Goal: Transaction & Acquisition: Purchase product/service

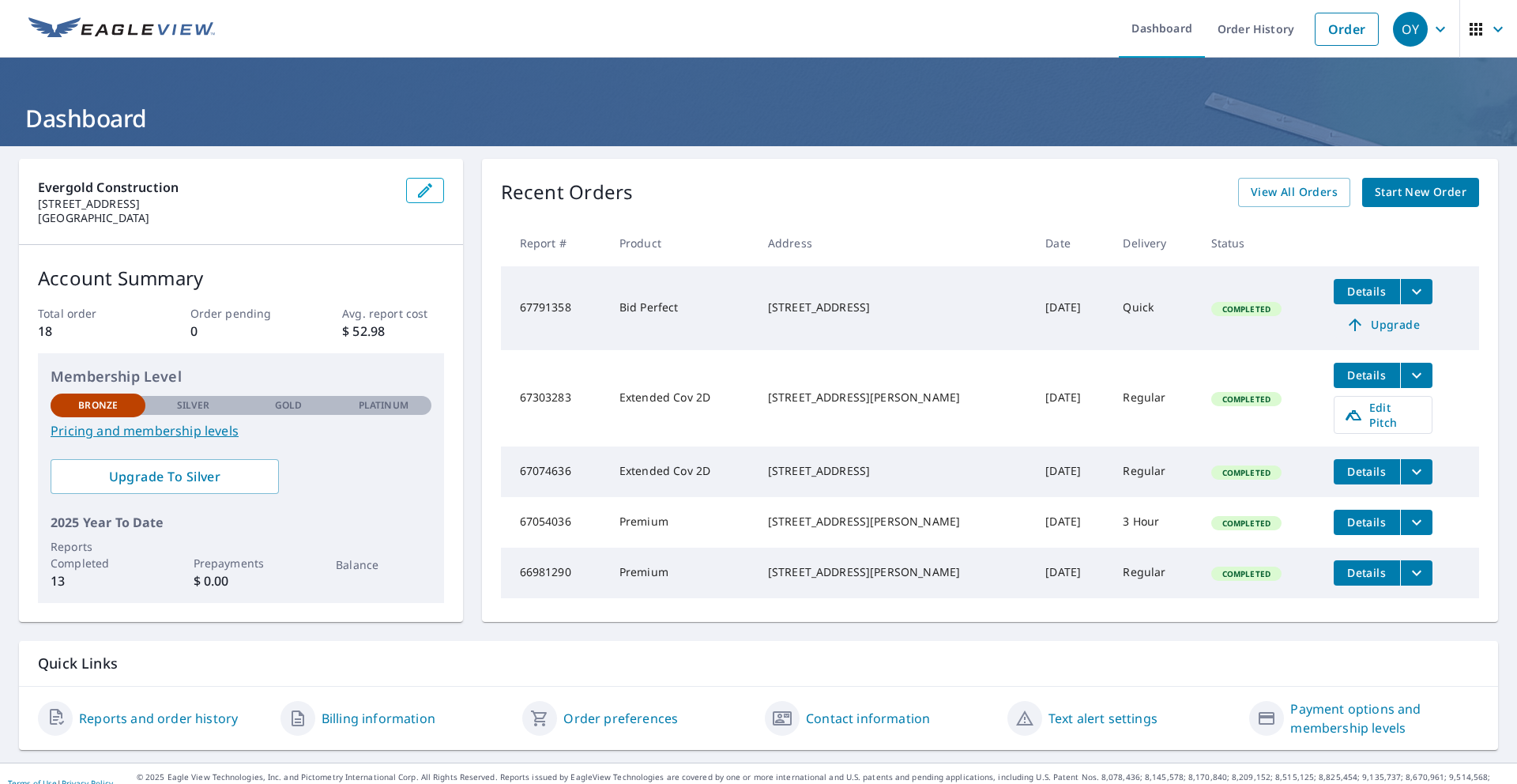
click at [1384, 326] on span "Upgrade" at bounding box center [1383, 324] width 79 height 19
click at [1408, 298] on icon "filesDropdownBtn-67791358" at bounding box center [1416, 290] width 19 height 19
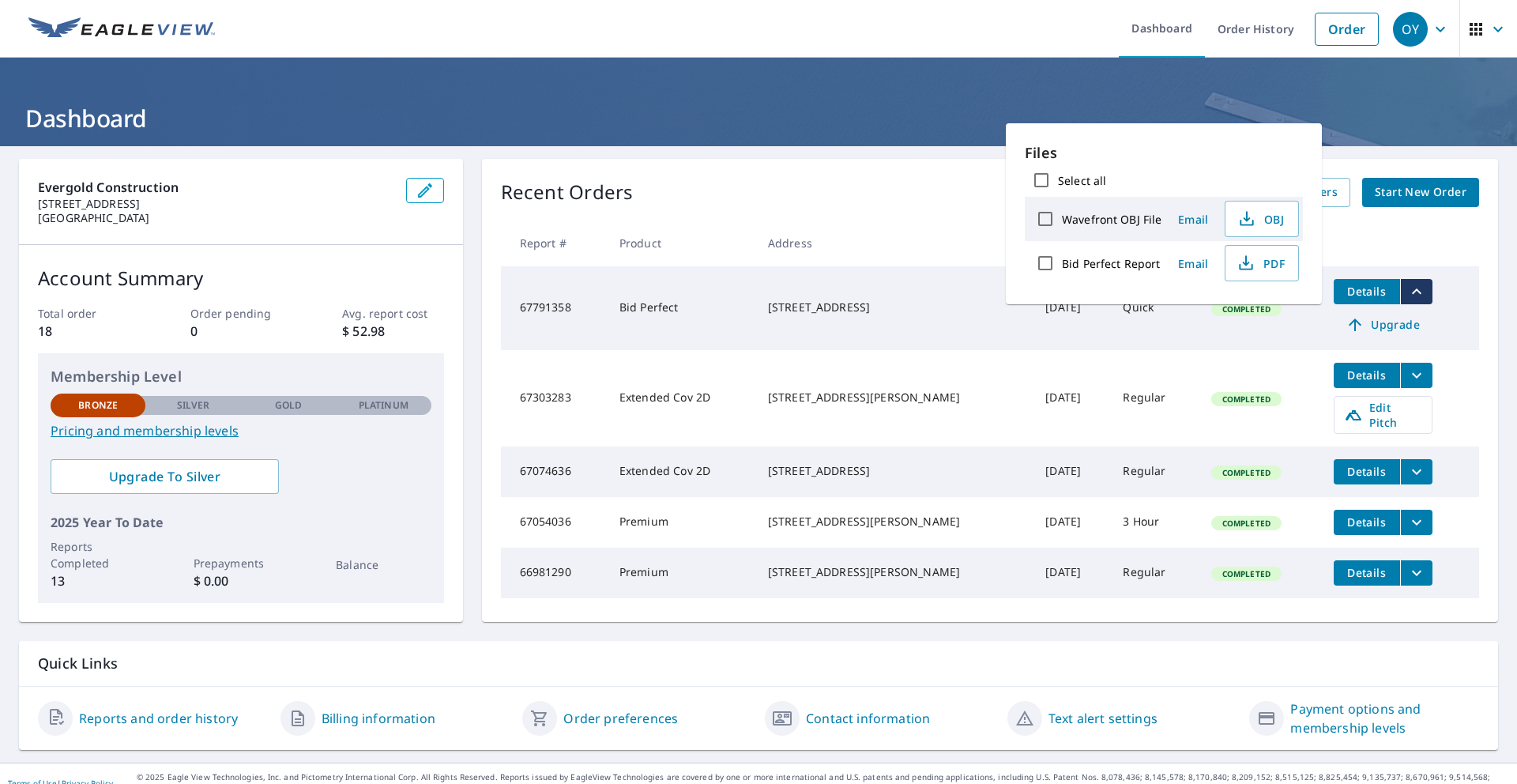
click at [724, 312] on td "Bid Perfect" at bounding box center [681, 308] width 148 height 84
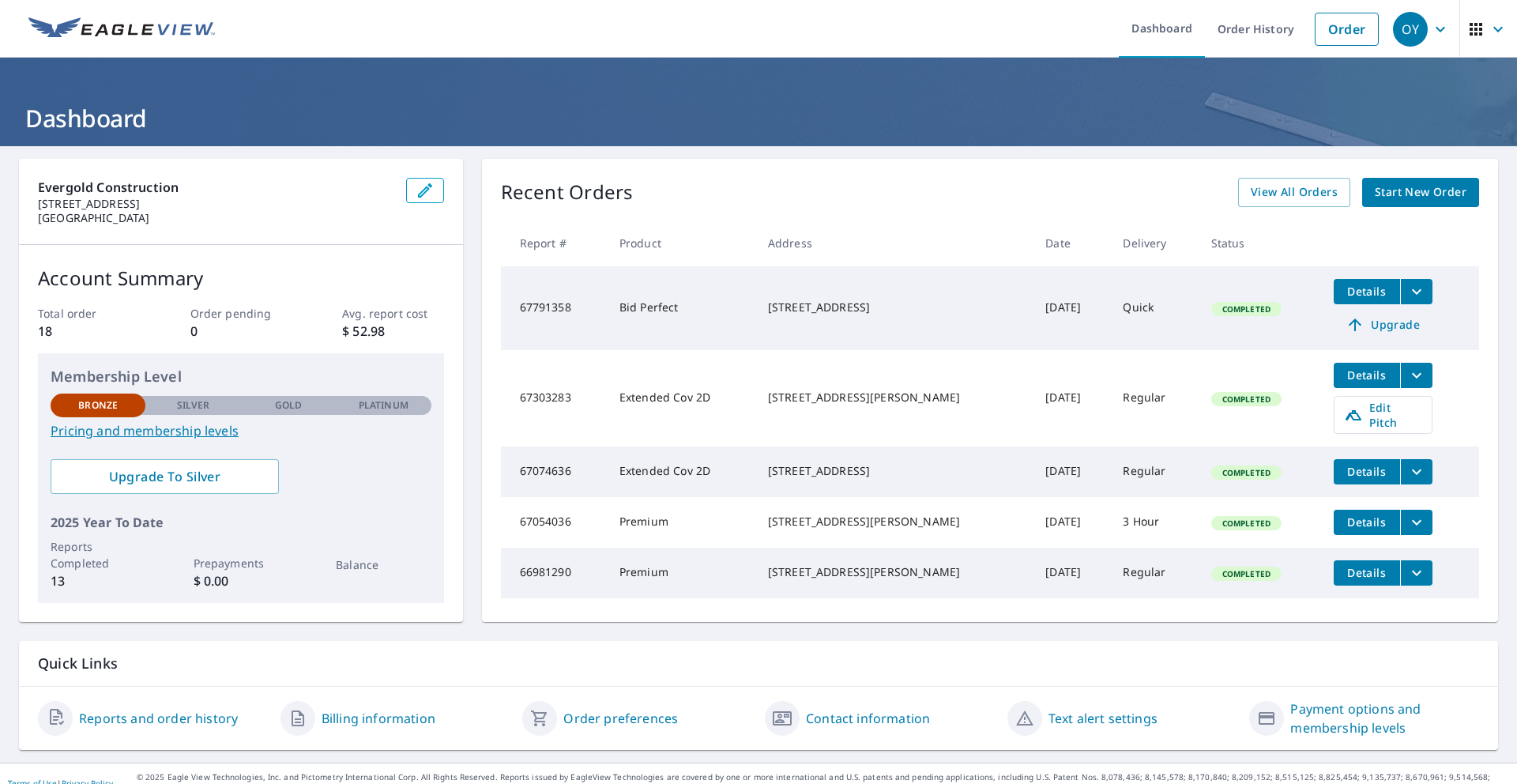
drag, startPoint x: 822, startPoint y: 309, endPoint x: 1127, endPoint y: 329, distance: 305.7
click at [827, 310] on div "[STREET_ADDRESS]" at bounding box center [894, 307] width 252 height 16
click at [1347, 287] on span "Details" at bounding box center [1367, 290] width 48 height 15
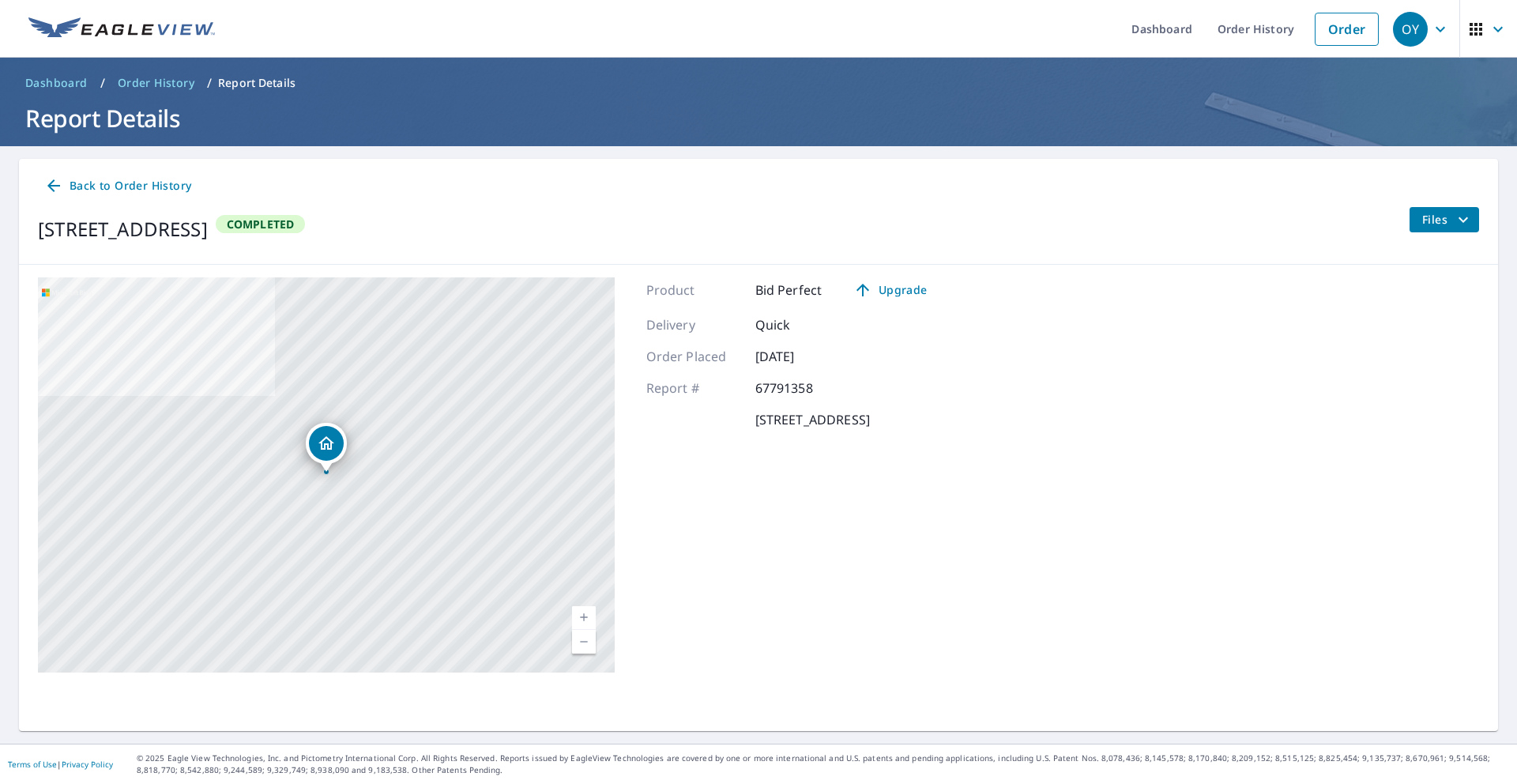
click at [1467, 222] on icon "filesDropdownBtn-67791358" at bounding box center [1462, 219] width 19 height 19
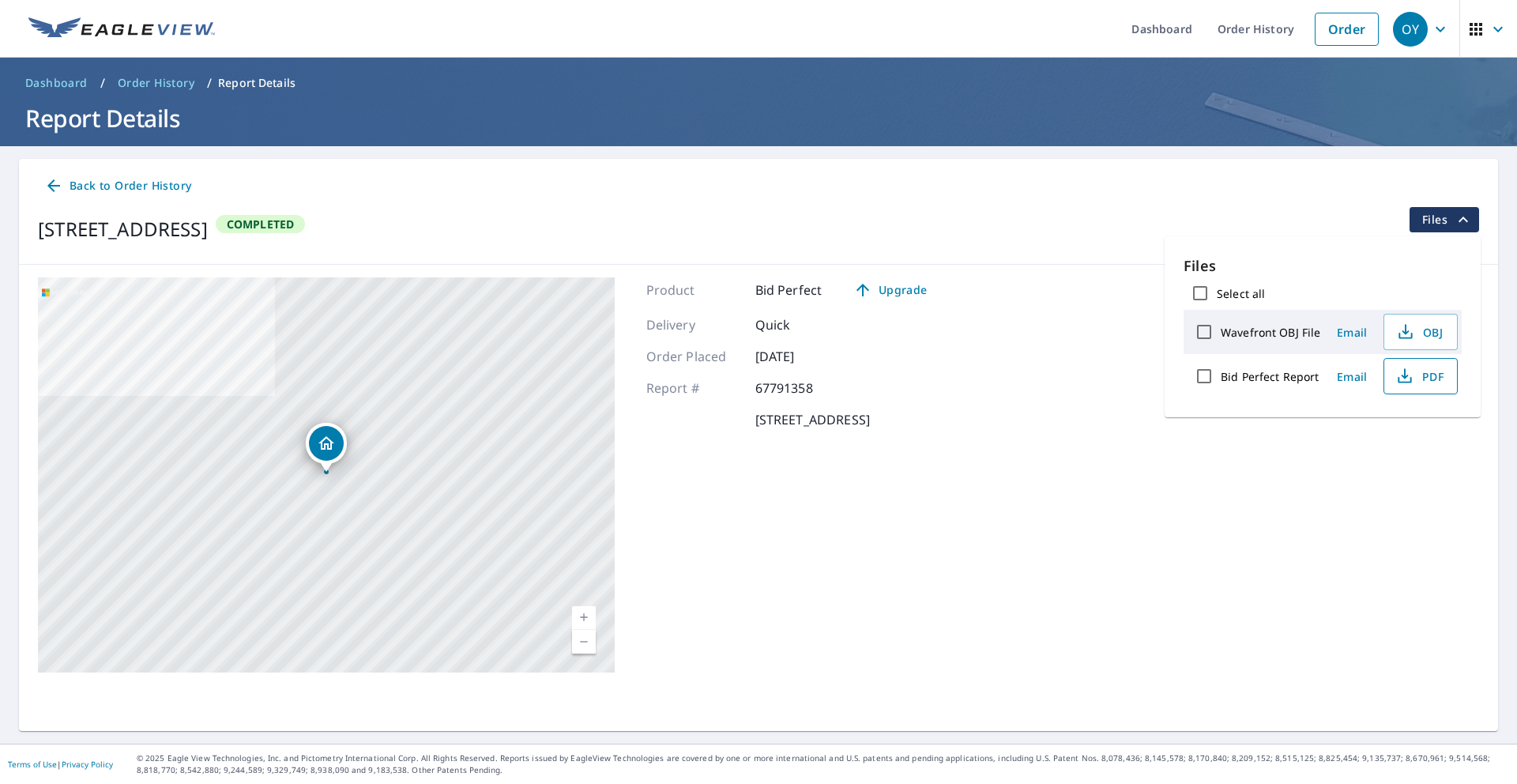
click at [1410, 373] on icon "button" at bounding box center [1404, 375] width 19 height 19
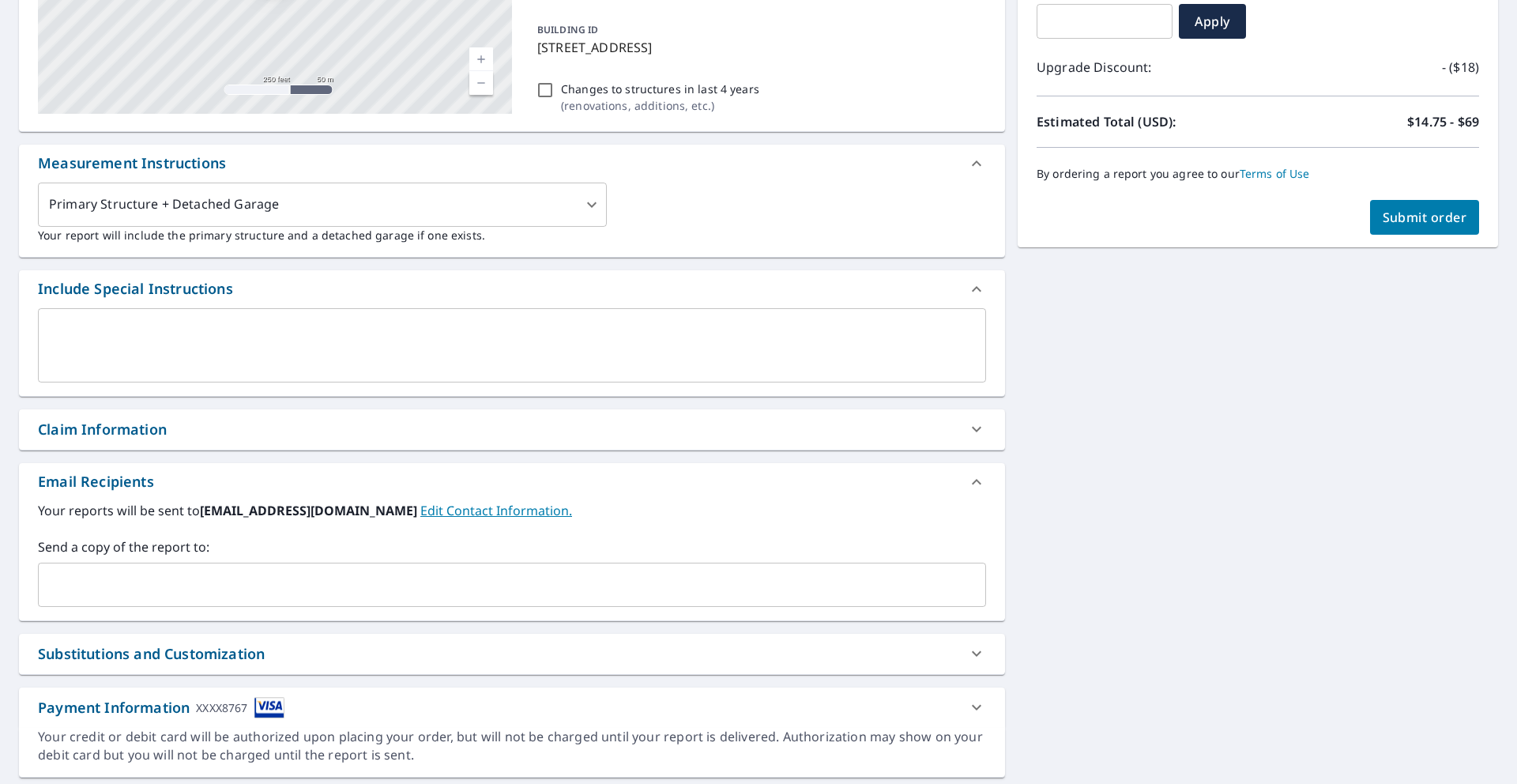
scroll to position [298, 0]
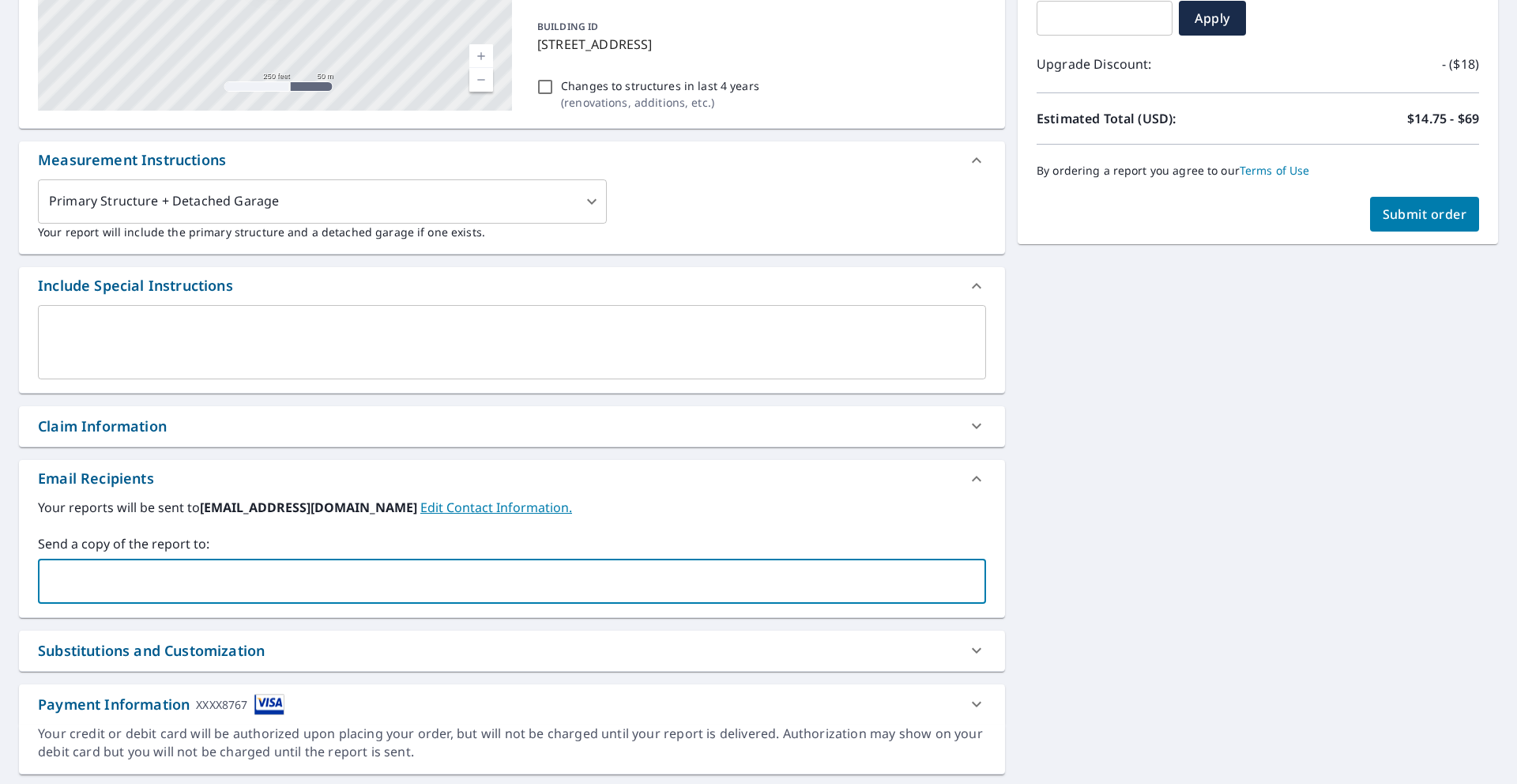
click at [258, 588] on input "text" at bounding box center [500, 582] width 910 height 30
type input "[EMAIL_ADDRESS][DOMAIN_NAME]"
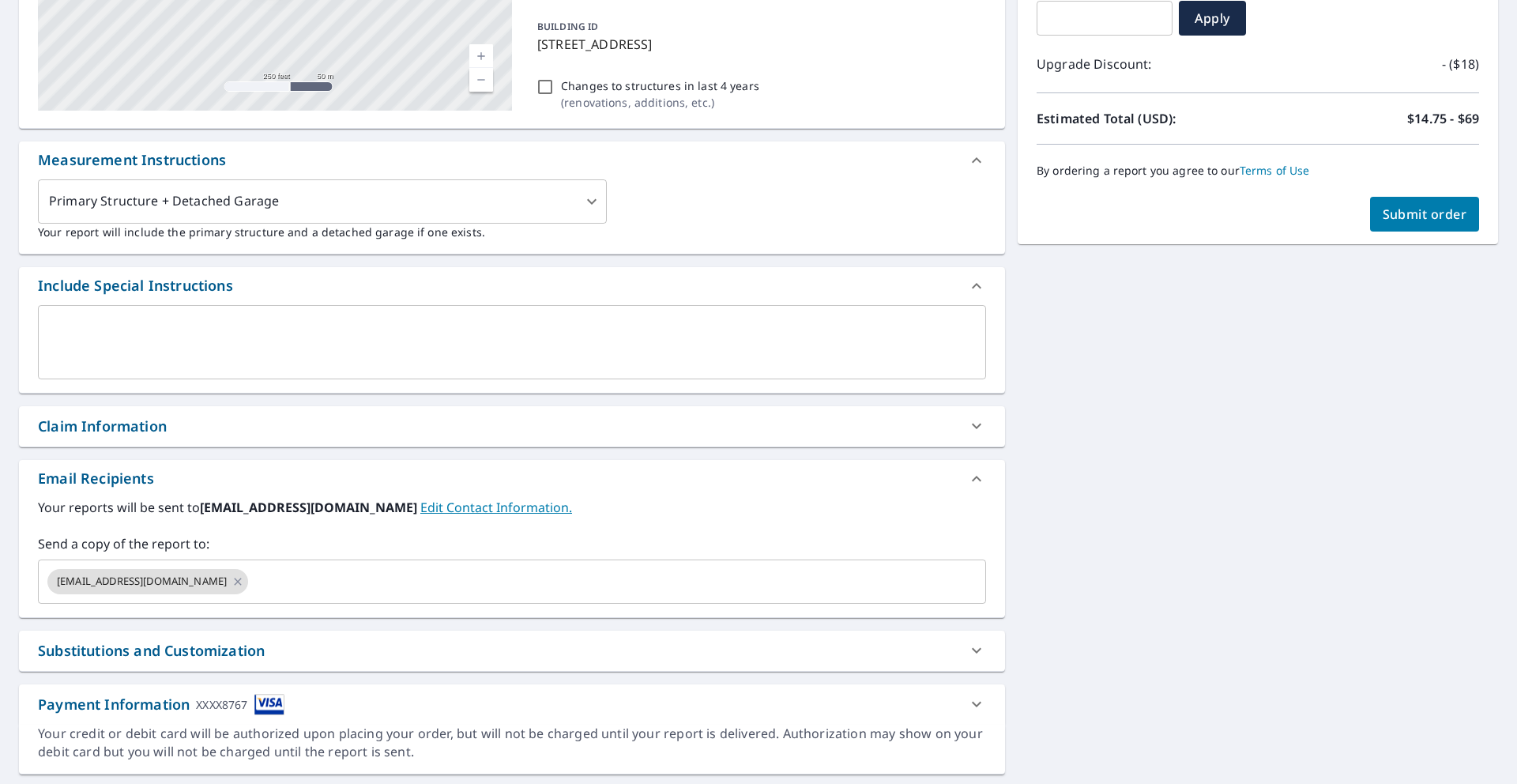
click at [1197, 487] on div "[STREET_ADDRESS] Aerial Road A standard road map Aerial A detailed look from ab…" at bounding box center [758, 317] width 1517 height 939
click at [1438, 216] on span "Submit order" at bounding box center [1425, 215] width 85 height 18
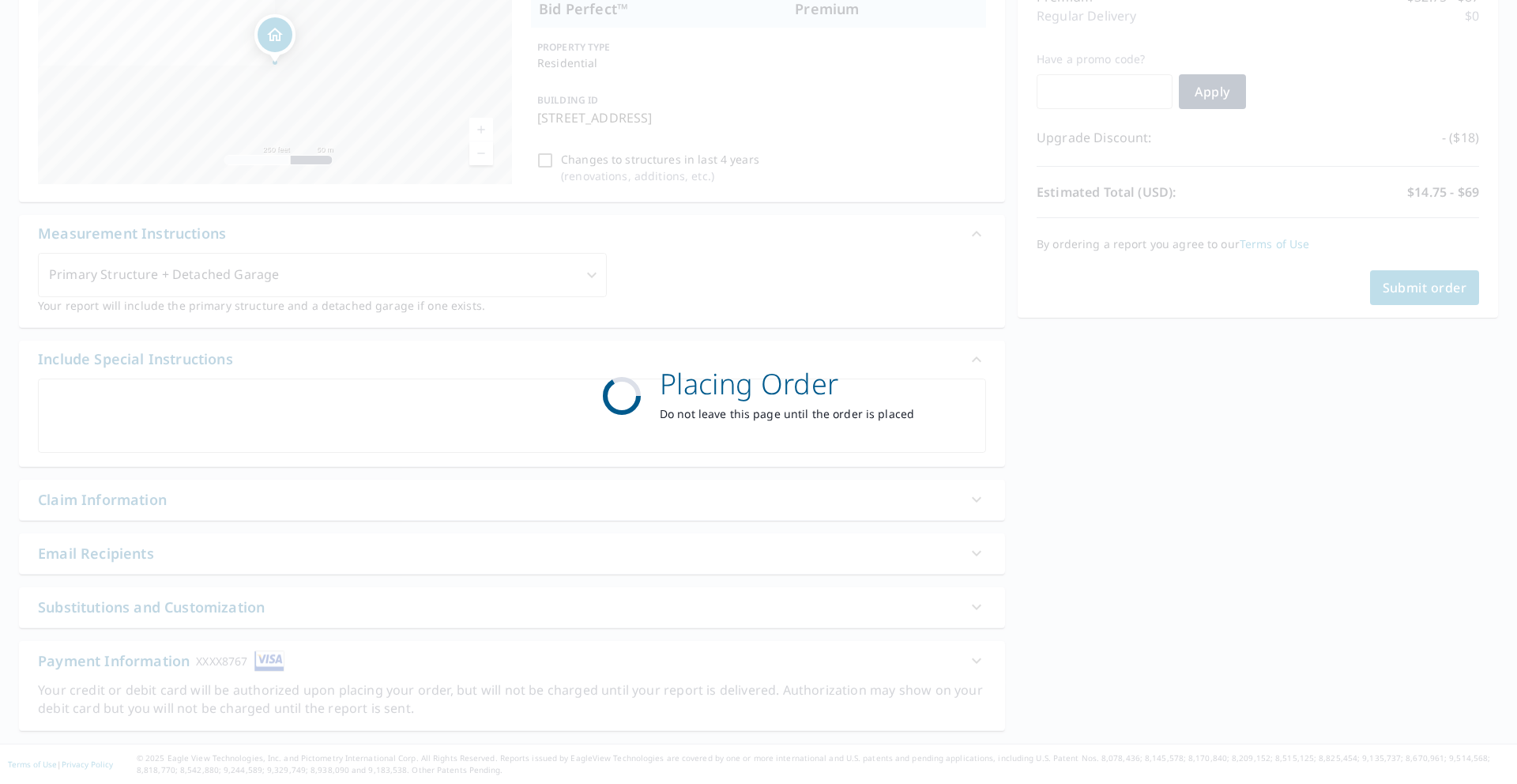
scroll to position [224, 0]
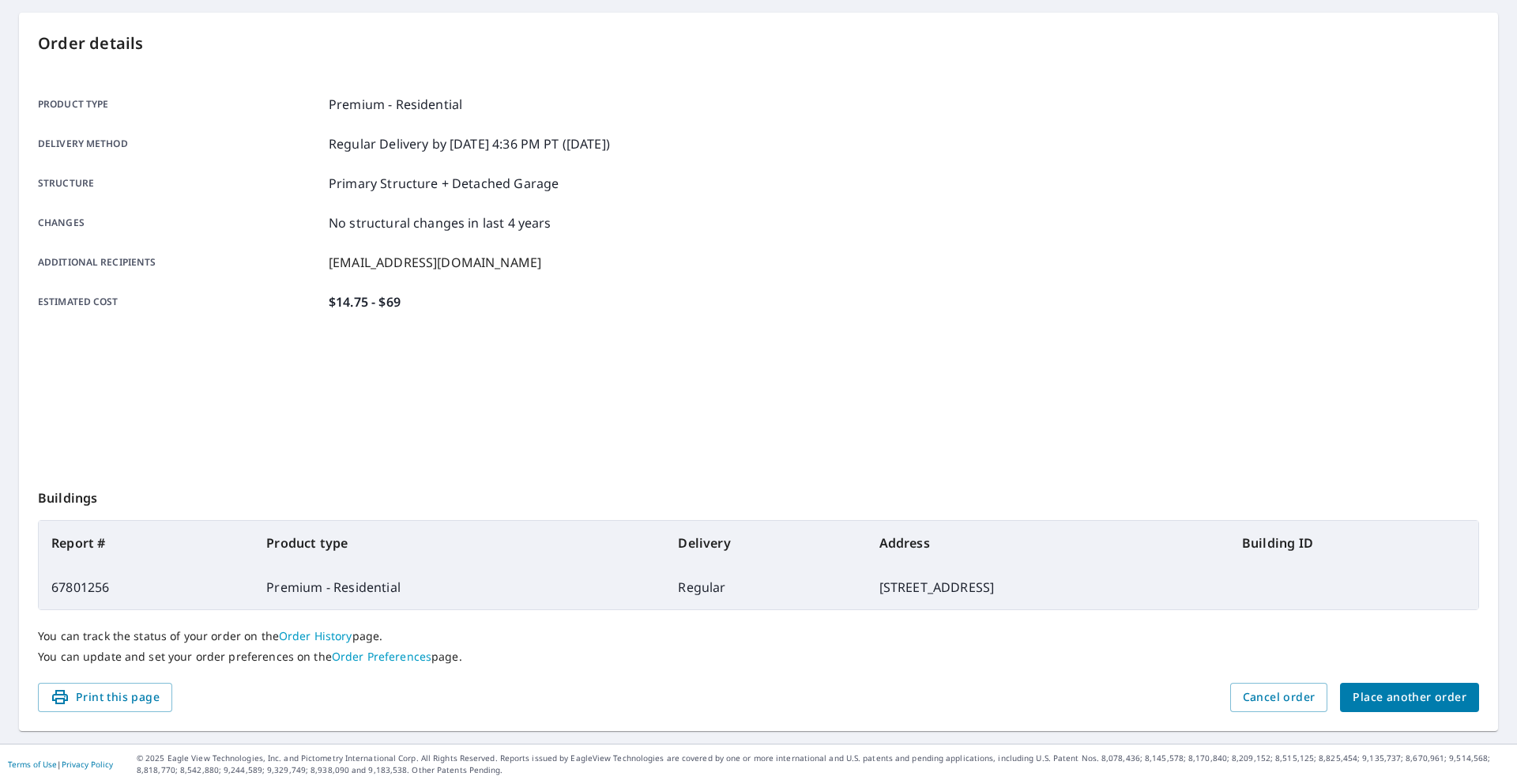
scroll to position [147, 0]
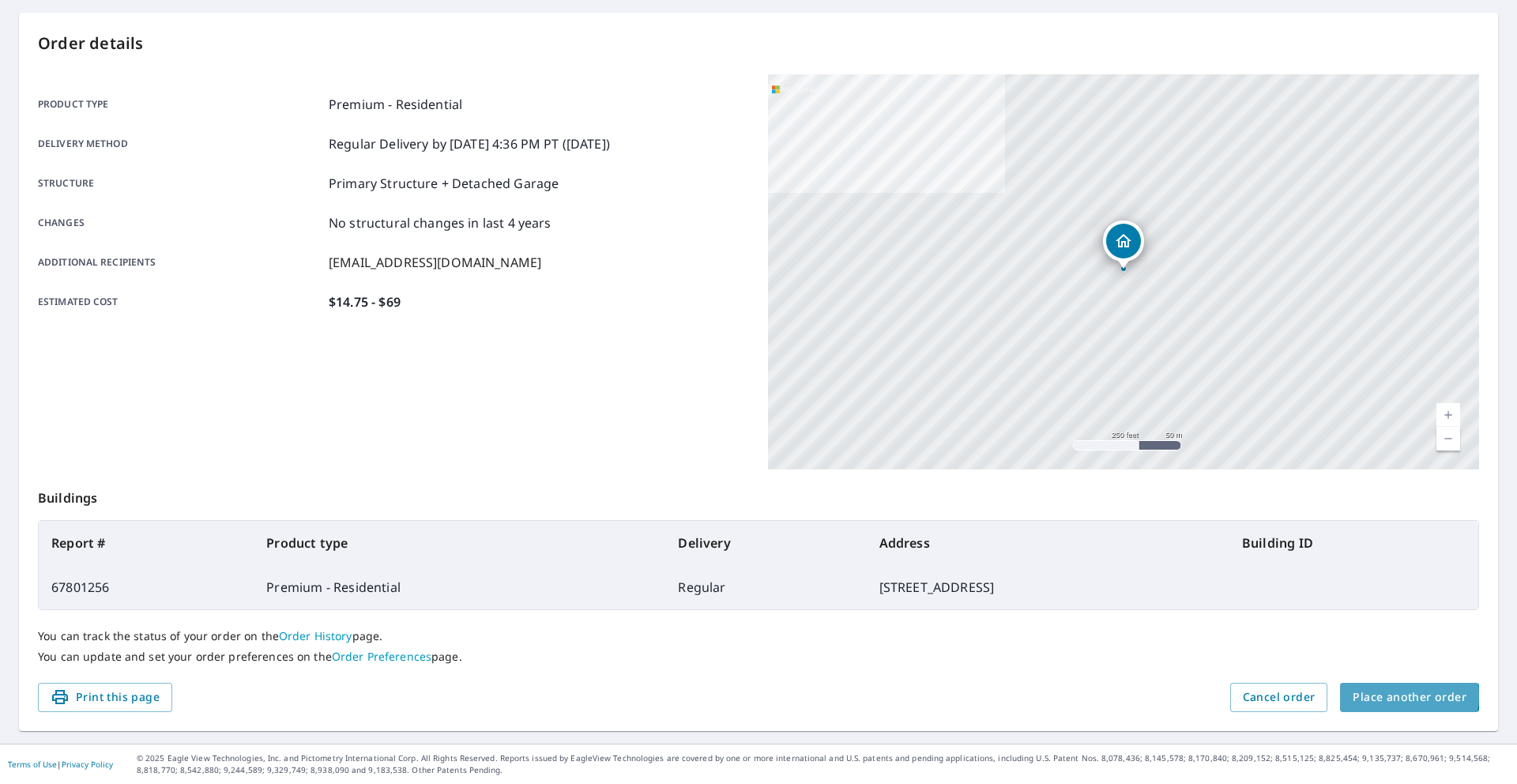
click at [1402, 695] on span "Place another order" at bounding box center [1409, 697] width 114 height 19
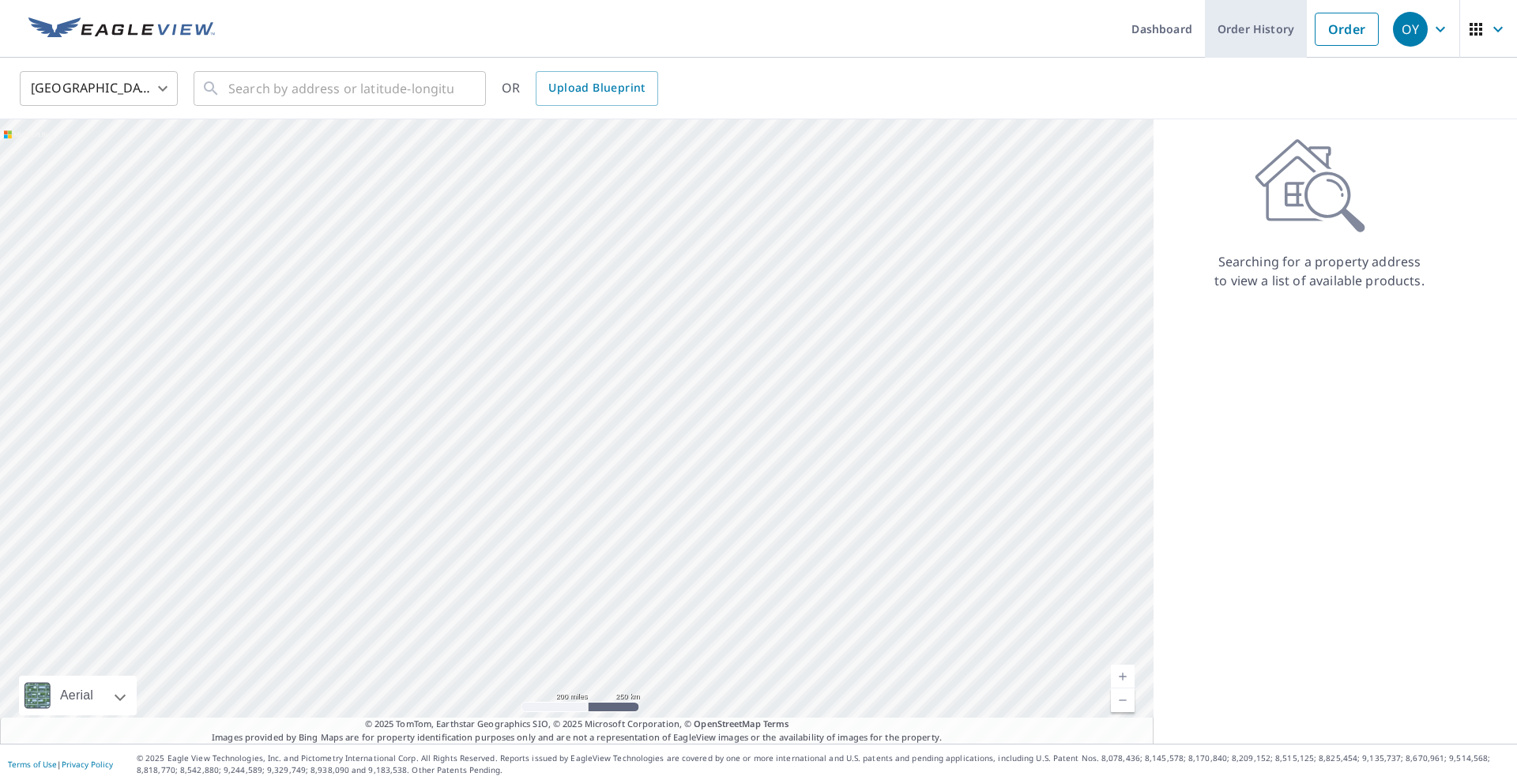
click at [1250, 34] on link "Order History" at bounding box center [1255, 28] width 102 height 57
